Goal: Find specific page/section: Find specific page/section

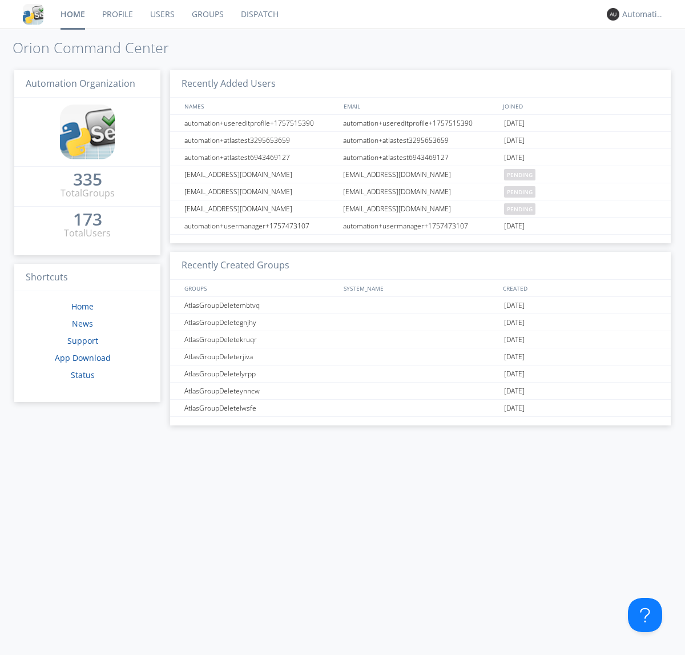
click at [259, 14] on link "Dispatch" at bounding box center [259, 14] width 55 height 29
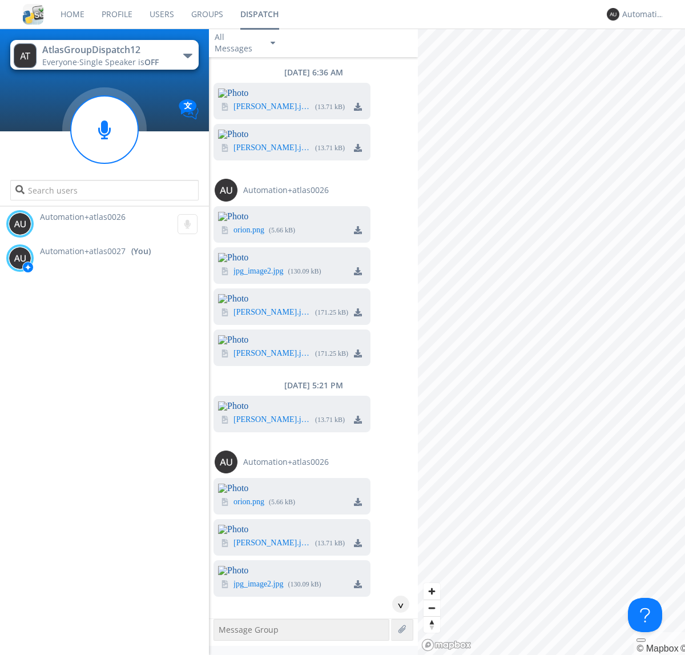
scroll to position [1209, 0]
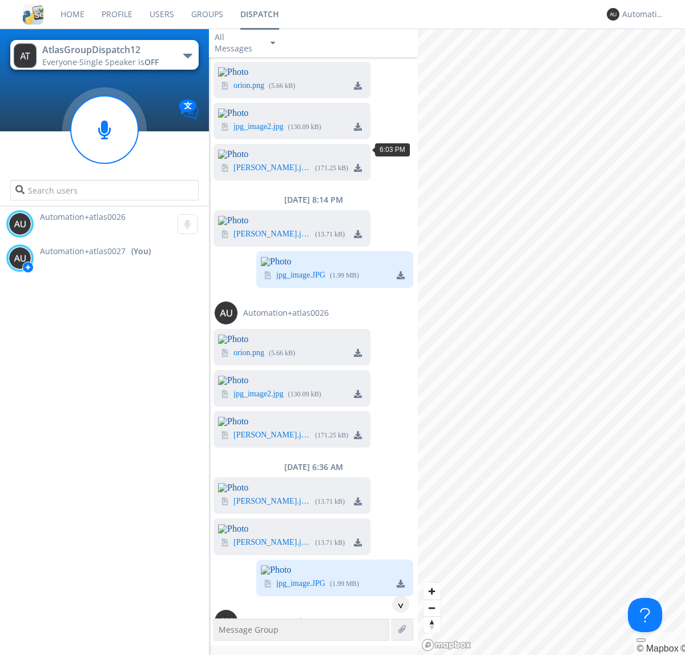
scroll to position [53, 0]
click at [396, 604] on div "^" at bounding box center [400, 604] width 17 height 17
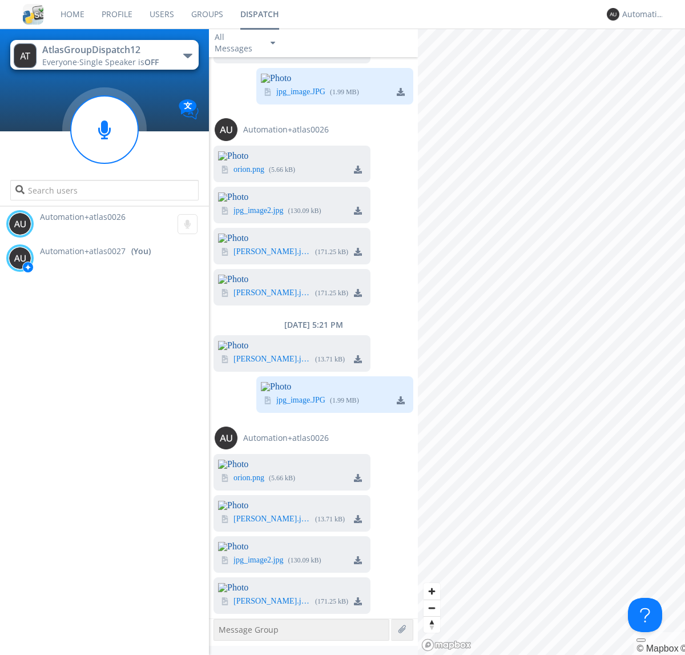
scroll to position [4039, 0]
click at [641, 14] on div "Automation+atlas0027" at bounding box center [643, 14] width 43 height 11
